Goal: Find specific page/section

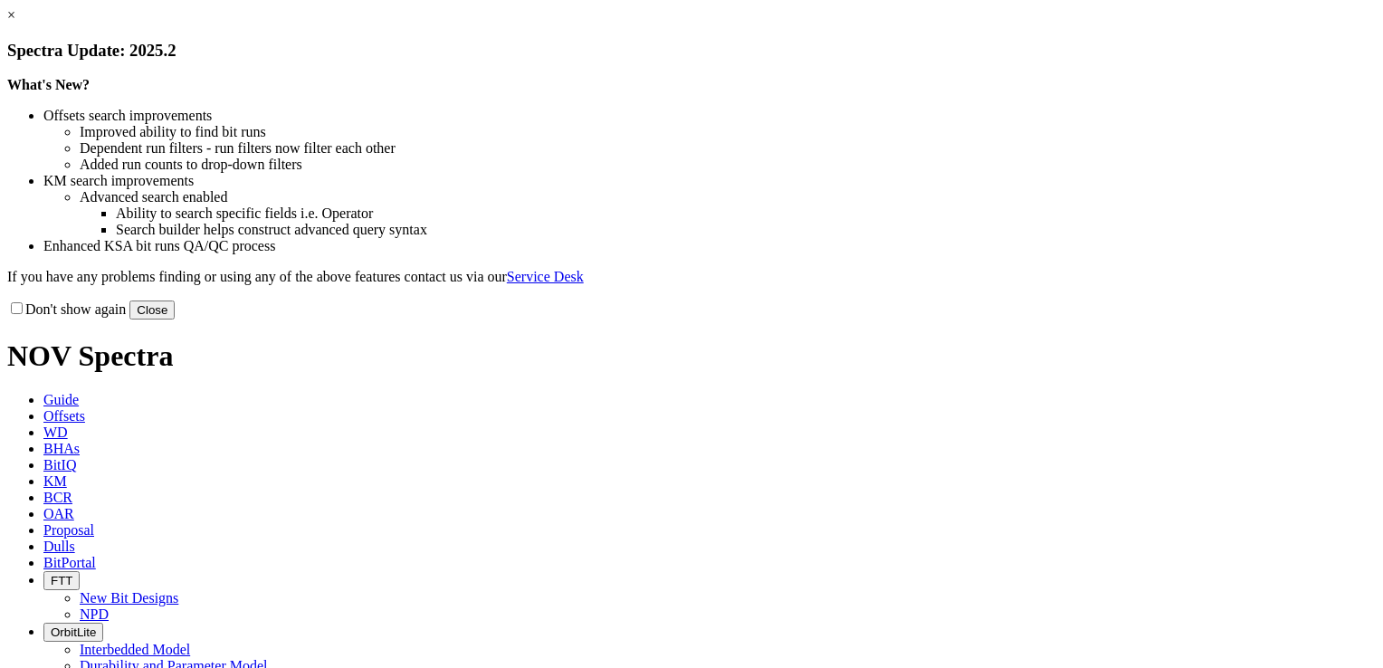
click at [15, 23] on link "×" at bounding box center [11, 14] width 8 height 15
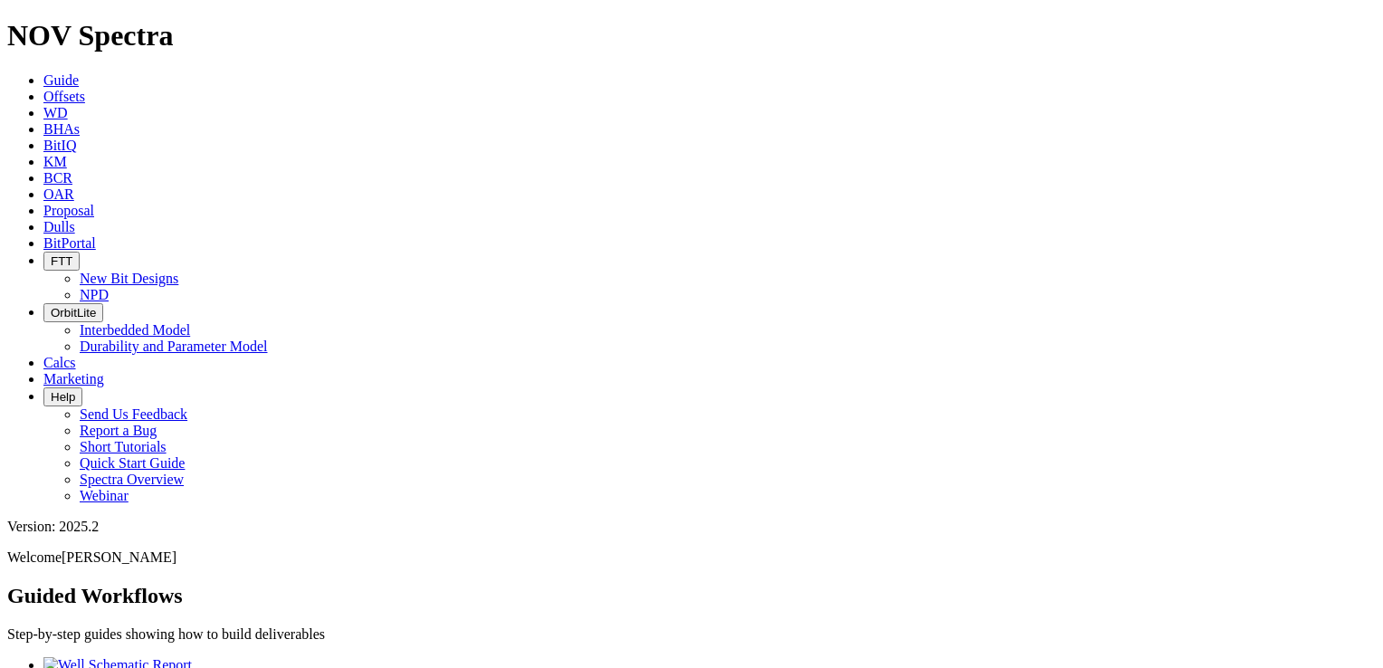
click at [75, 219] on link "Dulls" at bounding box center [59, 226] width 32 height 15
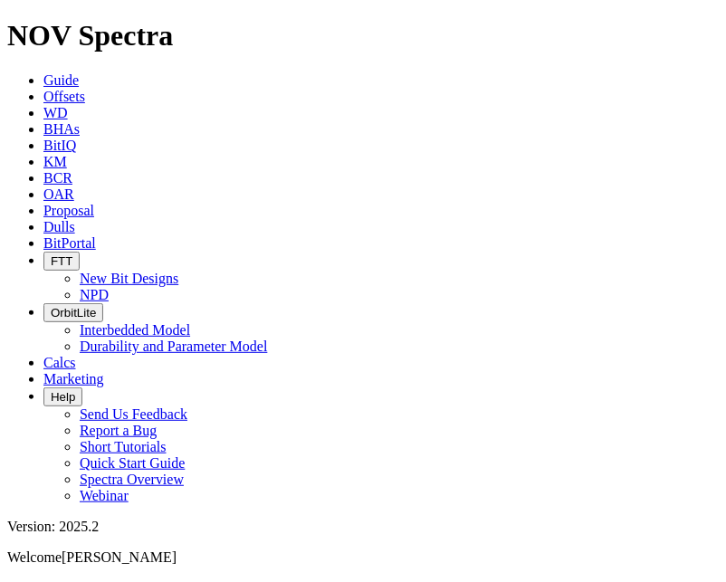
type input "A313421"
